Goal: Task Accomplishment & Management: Manage account settings

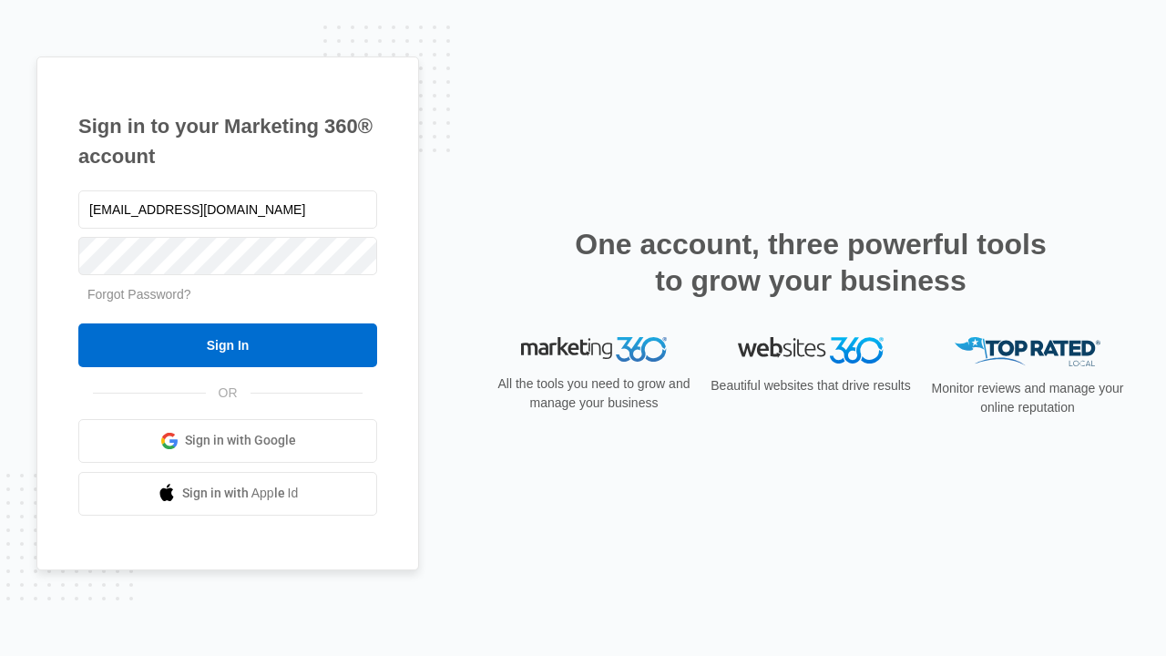
type input "[EMAIL_ADDRESS][DOMAIN_NAME]"
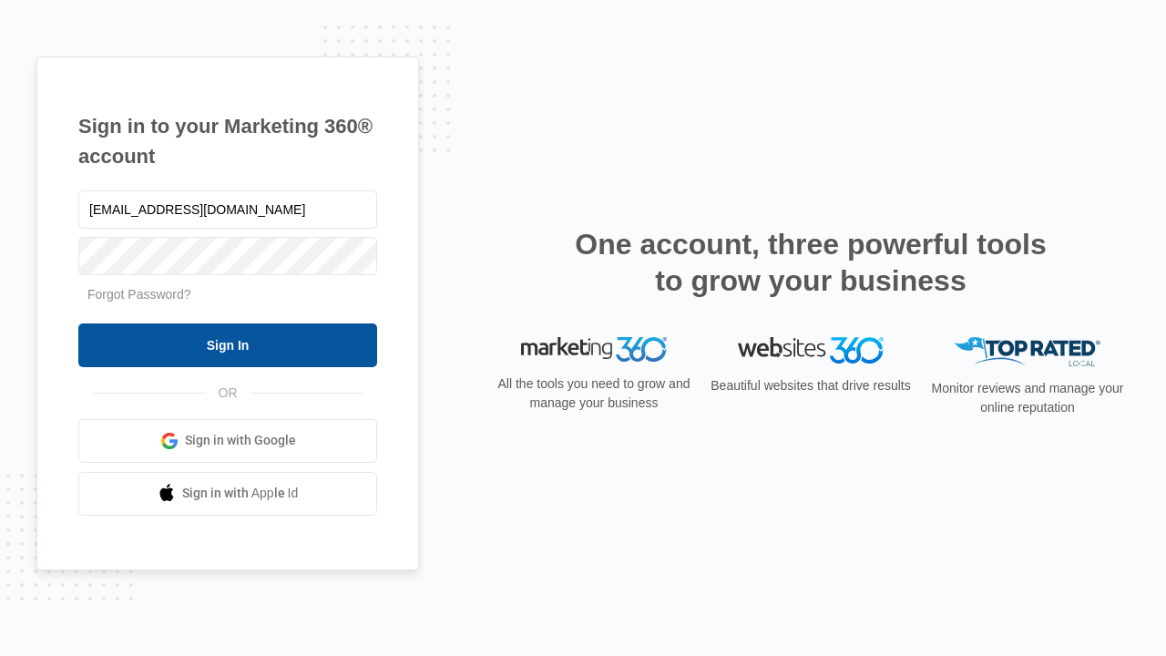
click at [228, 344] on input "Sign In" at bounding box center [227, 345] width 299 height 44
